Goal: Information Seeking & Learning: Learn about a topic

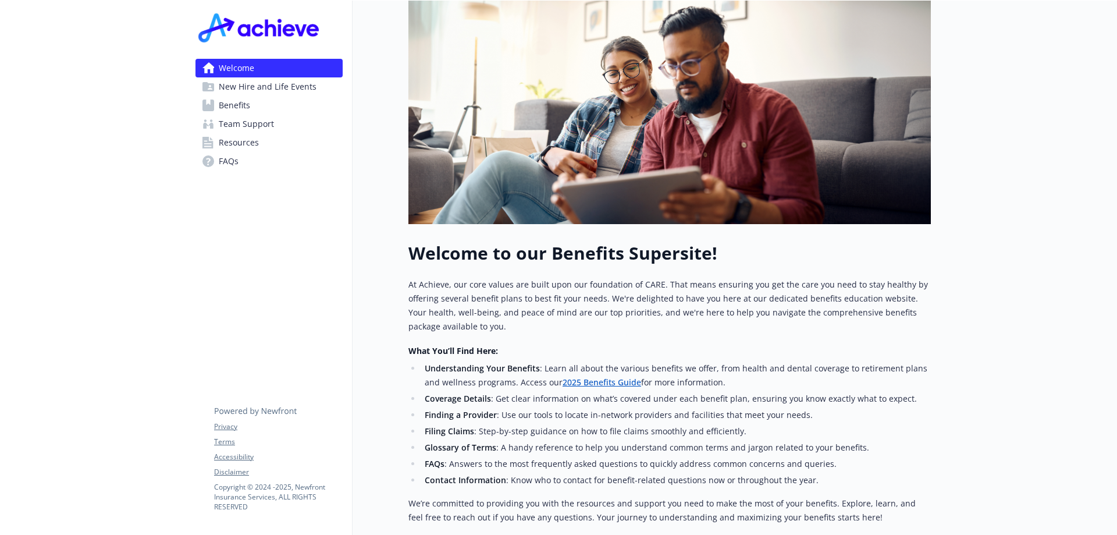
scroll to position [305, 0]
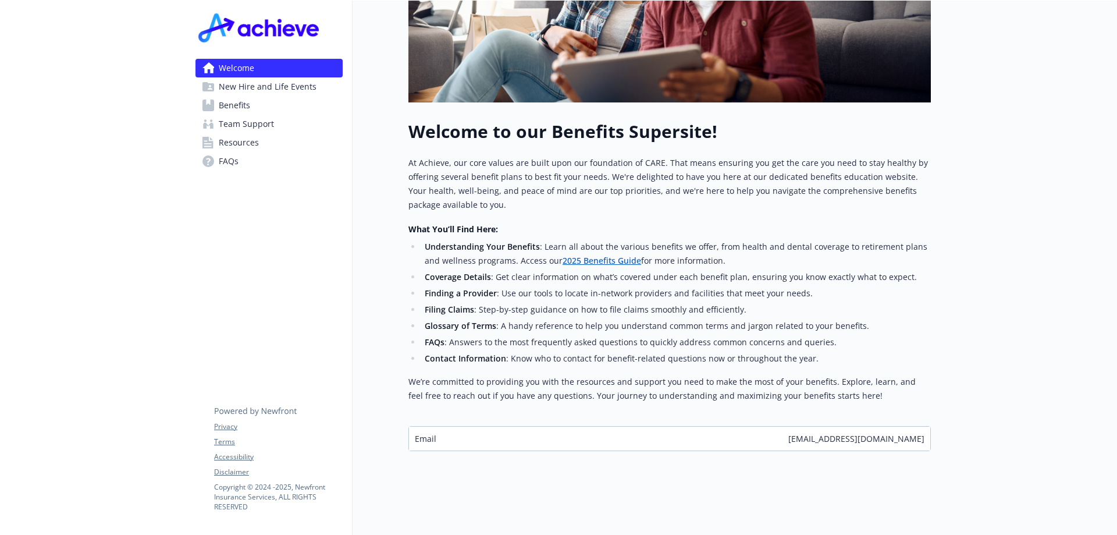
click at [286, 89] on span "New Hire and Life Events" at bounding box center [268, 86] width 98 height 19
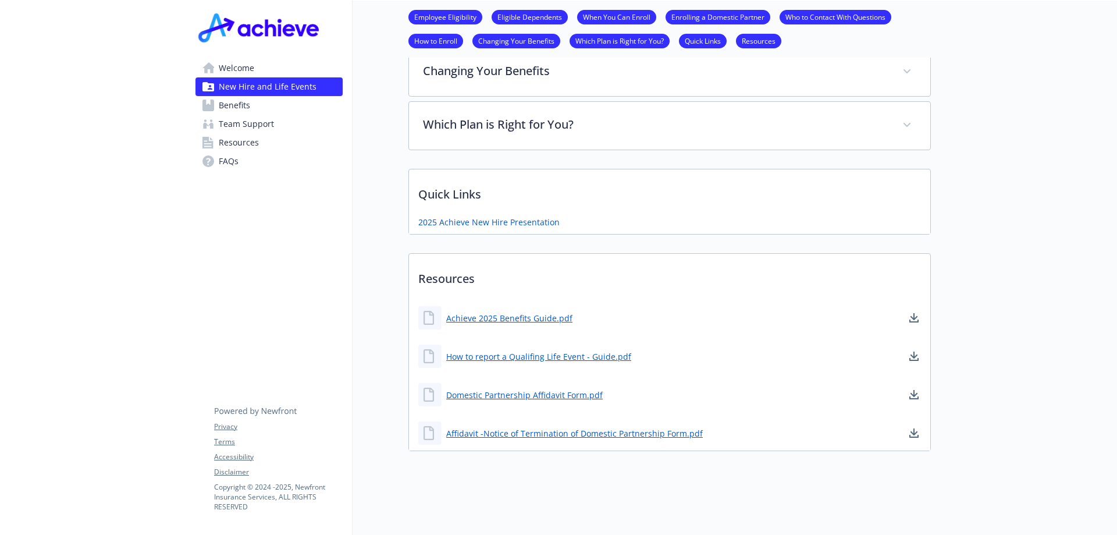
scroll to position [715, 0]
click at [536, 311] on link "Achieve 2025 Benefits Guide.pdf" at bounding box center [510, 318] width 129 height 15
click at [475, 213] on link "2025 Achieve New Hire Presentation" at bounding box center [490, 220] width 144 height 15
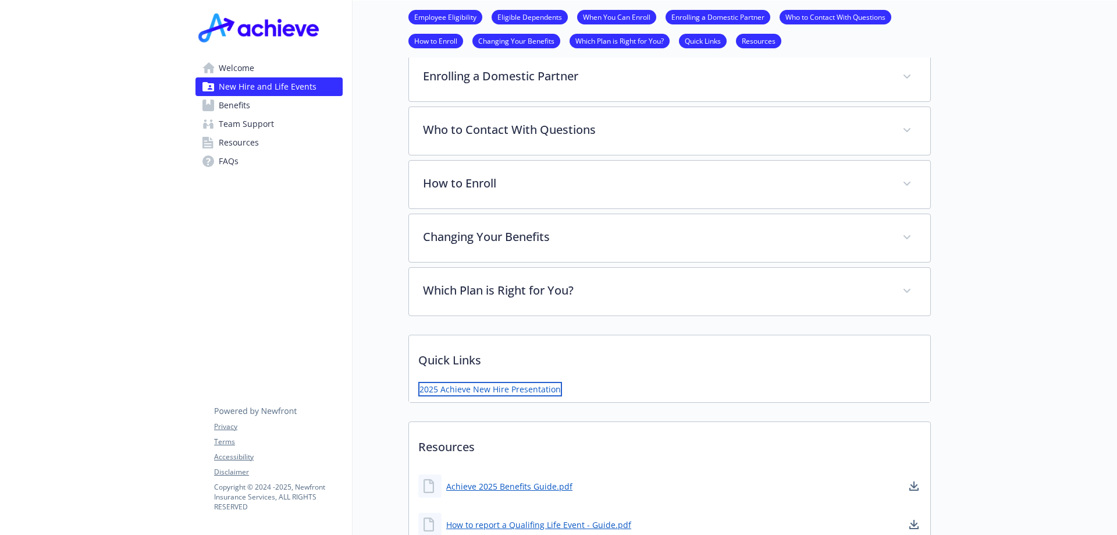
scroll to position [717, 0]
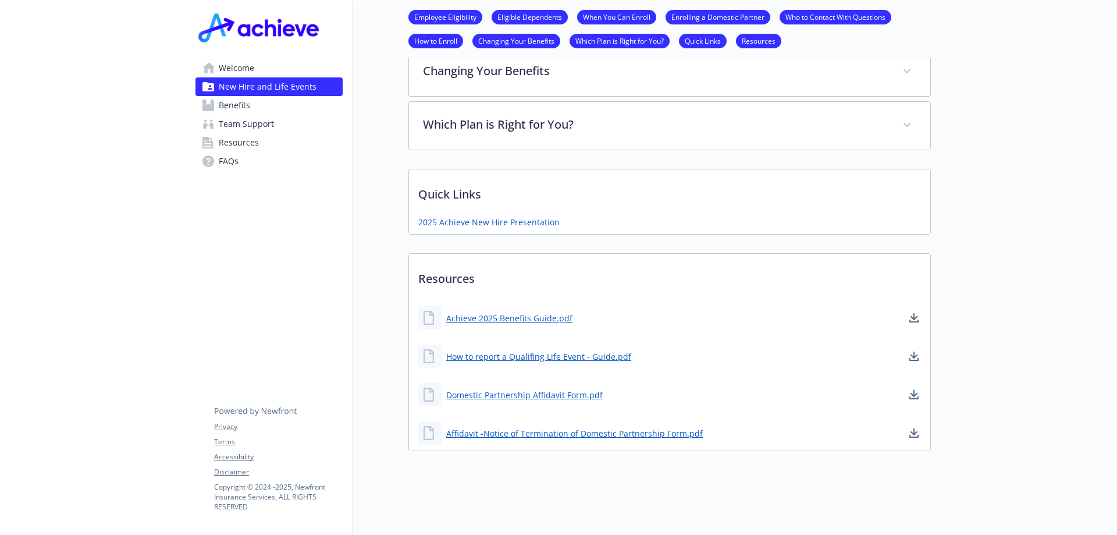
click at [257, 118] on span "Team Support" at bounding box center [246, 124] width 55 height 19
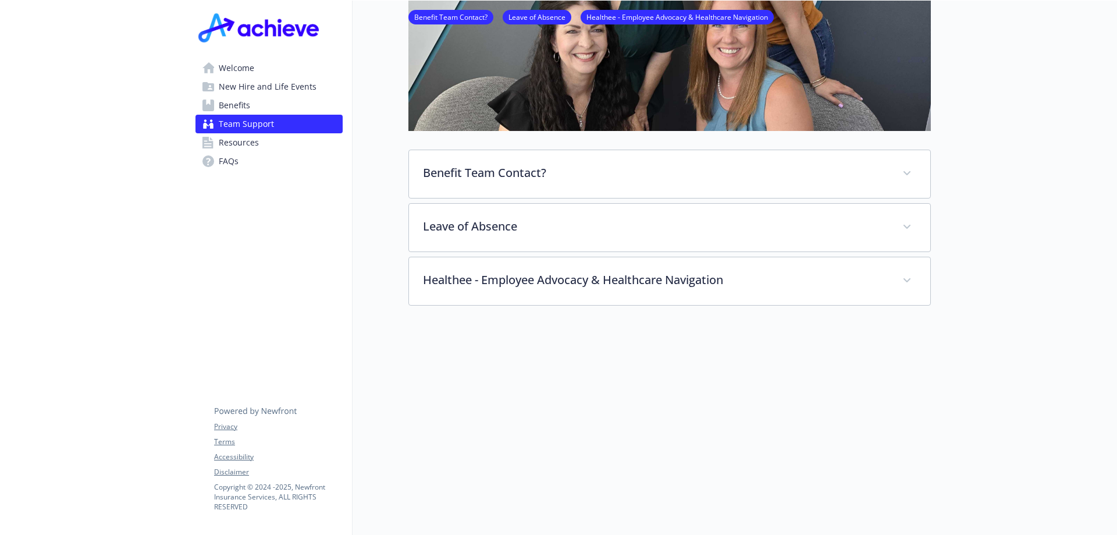
scroll to position [268, 0]
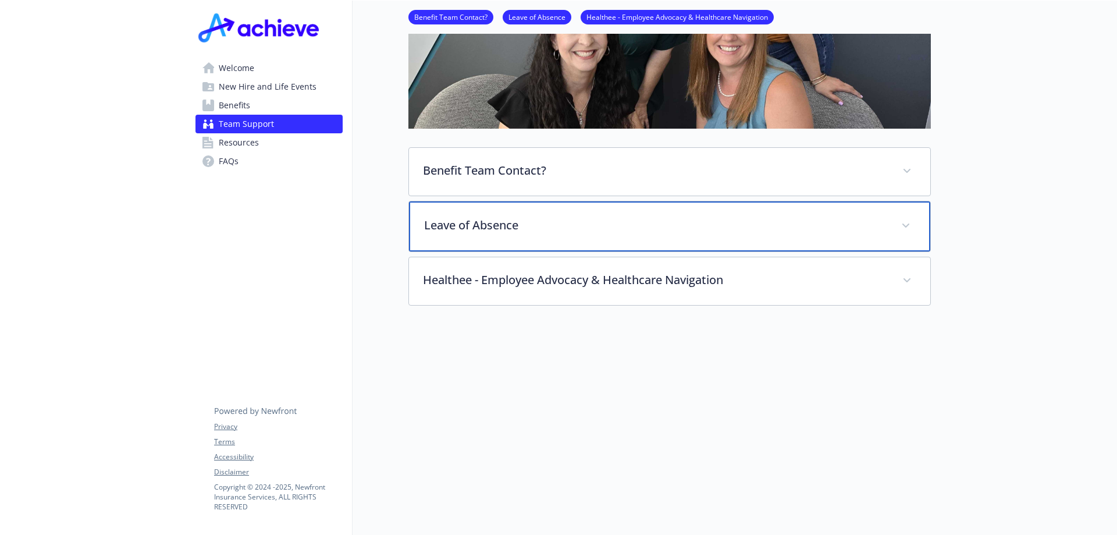
click at [517, 202] on div "Leave of Absence" at bounding box center [669, 226] width 521 height 50
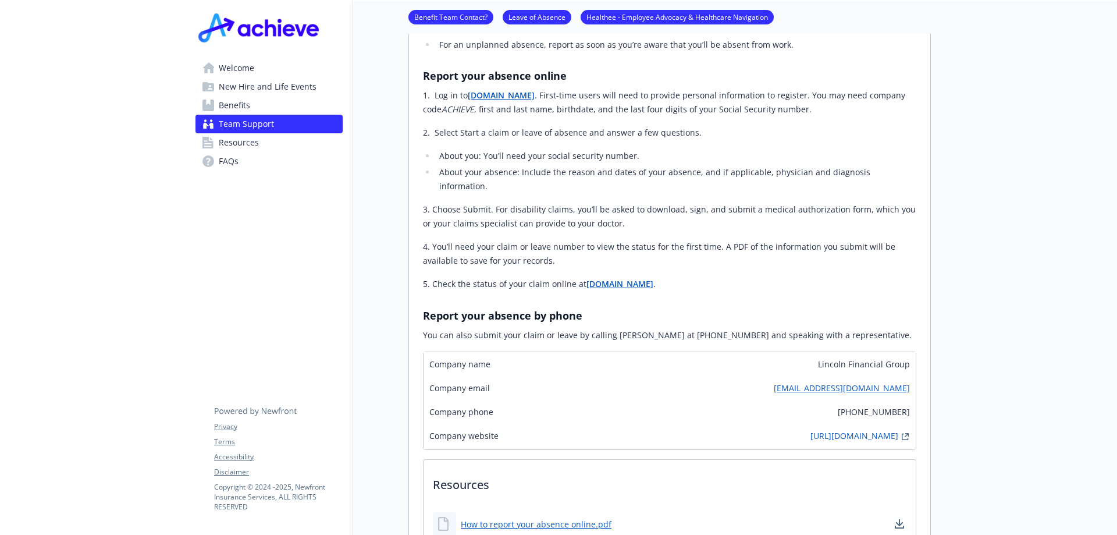
scroll to position [852, 0]
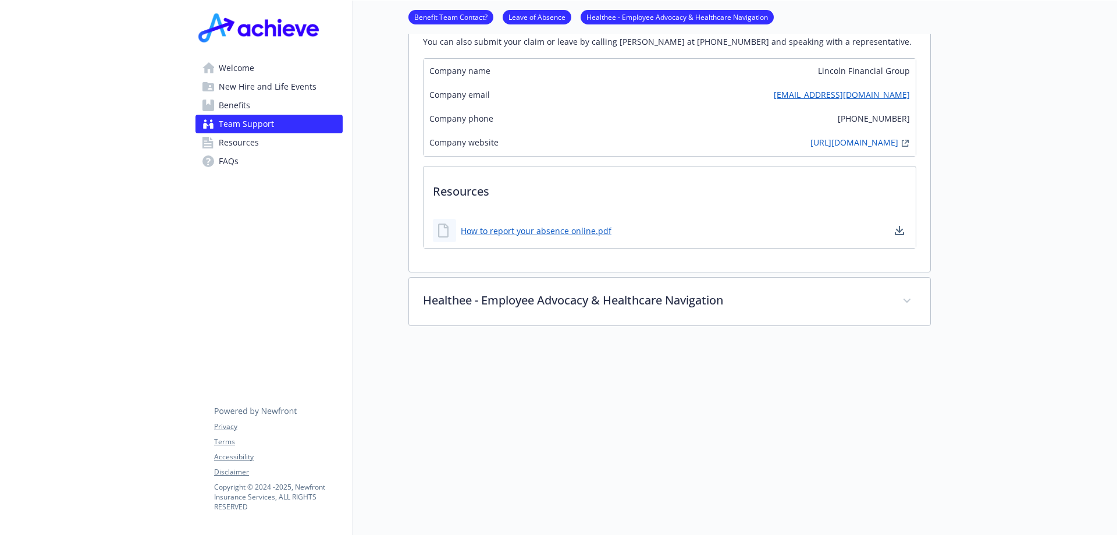
click at [251, 147] on span "Resources" at bounding box center [239, 142] width 40 height 19
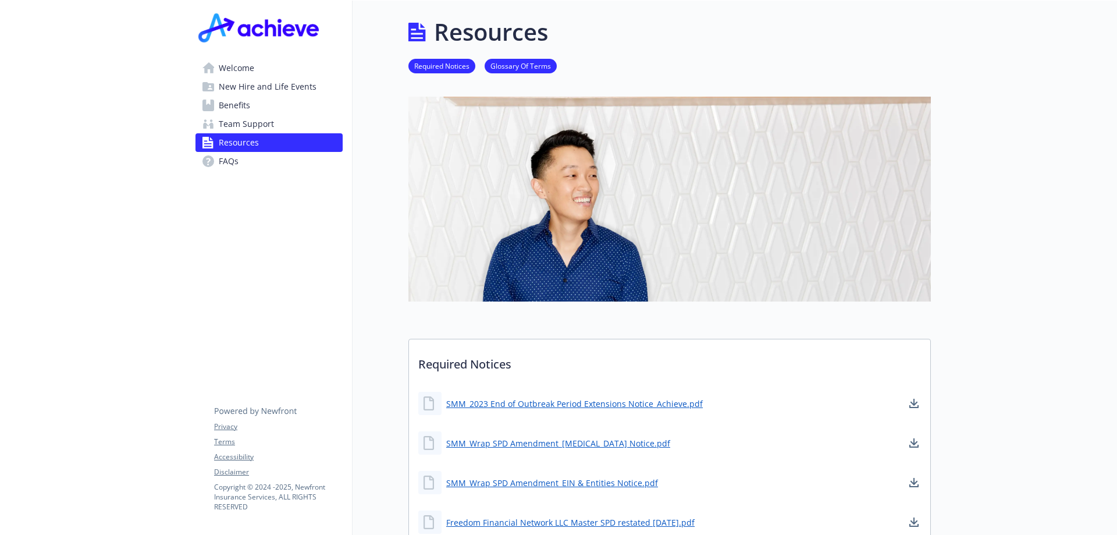
scroll to position [175, 0]
